Goal: Find contact information: Find contact information

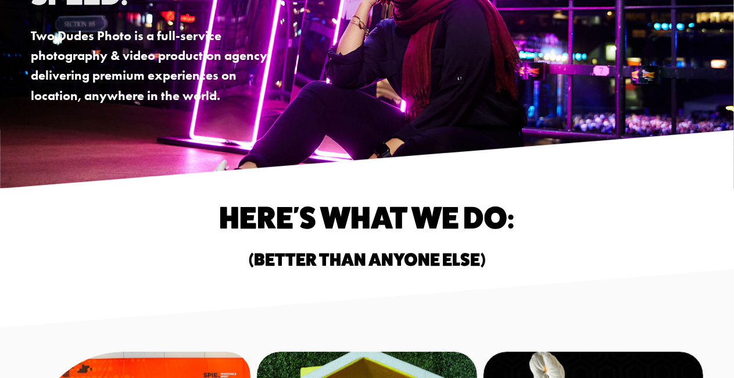
scroll to position [174, 0]
